Goal: Task Accomplishment & Management: Use online tool/utility

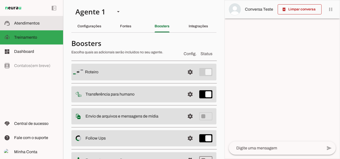
click at [36, 23] on span "Atendimentos" at bounding box center [27, 23] width 26 height 4
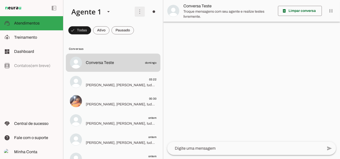
click at [136, 12] on span at bounding box center [140, 12] width 12 height 12
click at [0, 0] on slot "Ativar chats em massa" at bounding box center [0, 0] width 0 height 0
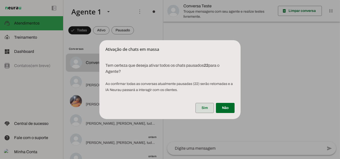
click at [208, 109] on span at bounding box center [205, 108] width 18 height 12
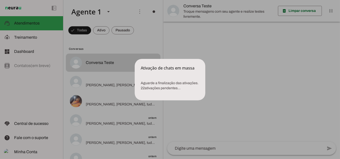
click at [135, 59] on dialog "Ativação de chats em massa Aguarde a finalização das ativações. 22 ativações …" at bounding box center [170, 79] width 71 height 41
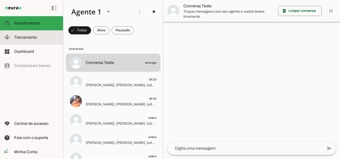
click at [31, 39] on span "Treinamento" at bounding box center [25, 37] width 23 height 4
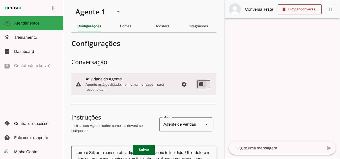
type md-switch "on"
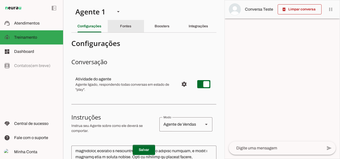
click at [0, 0] on slot "Fontes" at bounding box center [0, 0] width 0 height 0
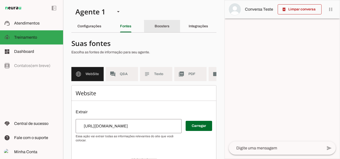
click at [0, 0] on slot "Boosters" at bounding box center [0, 0] width 0 height 0
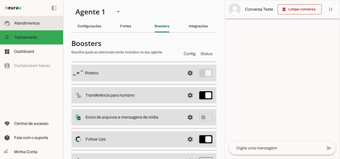
click at [27, 24] on span "Atendimentos" at bounding box center [27, 23] width 26 height 4
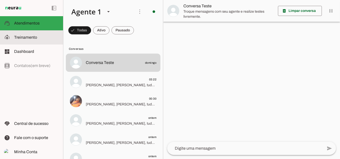
click at [33, 39] on slot at bounding box center [36, 37] width 45 height 6
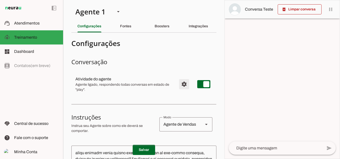
click at [183, 84] on span "Configurações avançadas" at bounding box center [184, 84] width 12 height 12
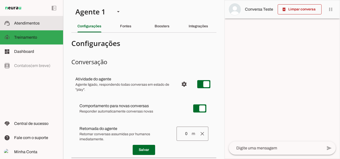
click at [25, 24] on span "Atendimentos" at bounding box center [27, 23] width 26 height 4
